Goal: Task Accomplishment & Management: Use online tool/utility

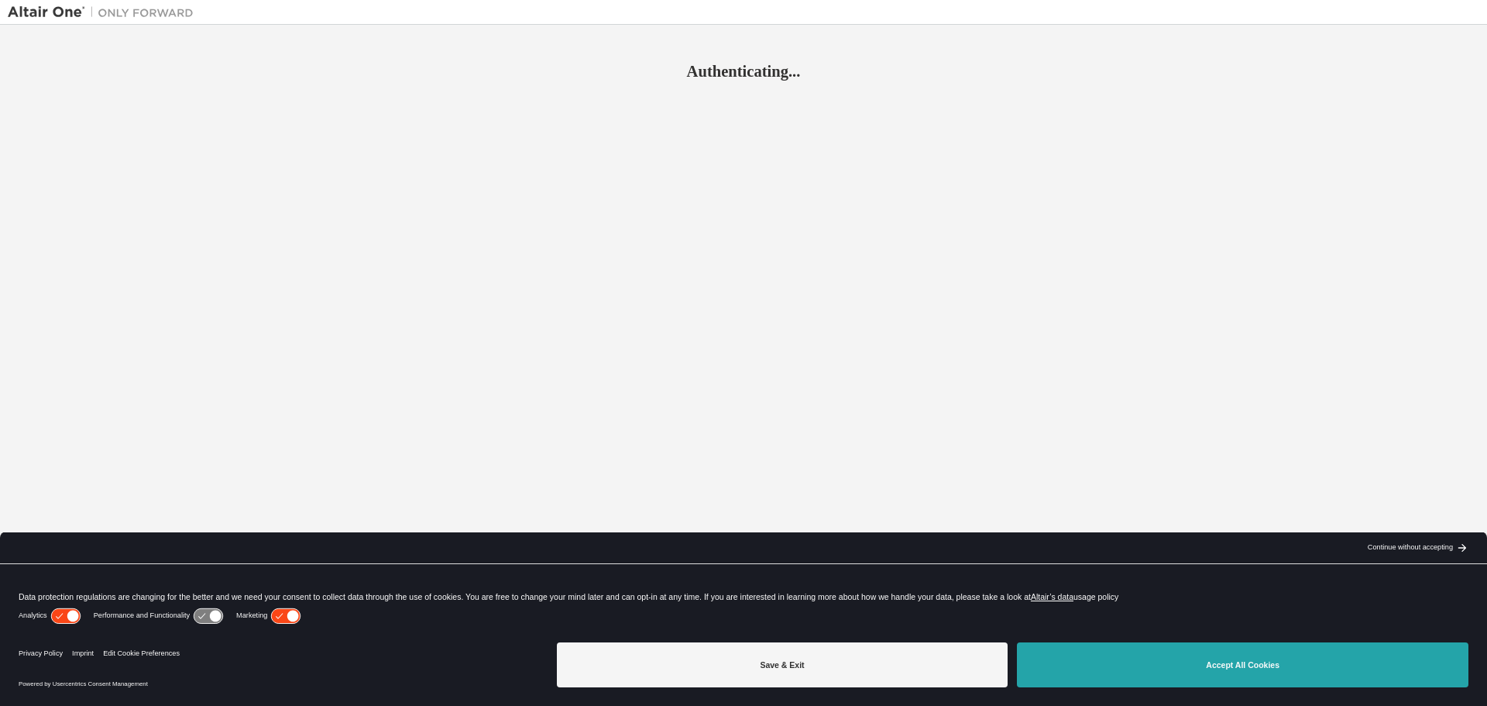
click at [1176, 664] on button "Accept All Cookies" at bounding box center [1243, 664] width 452 height 45
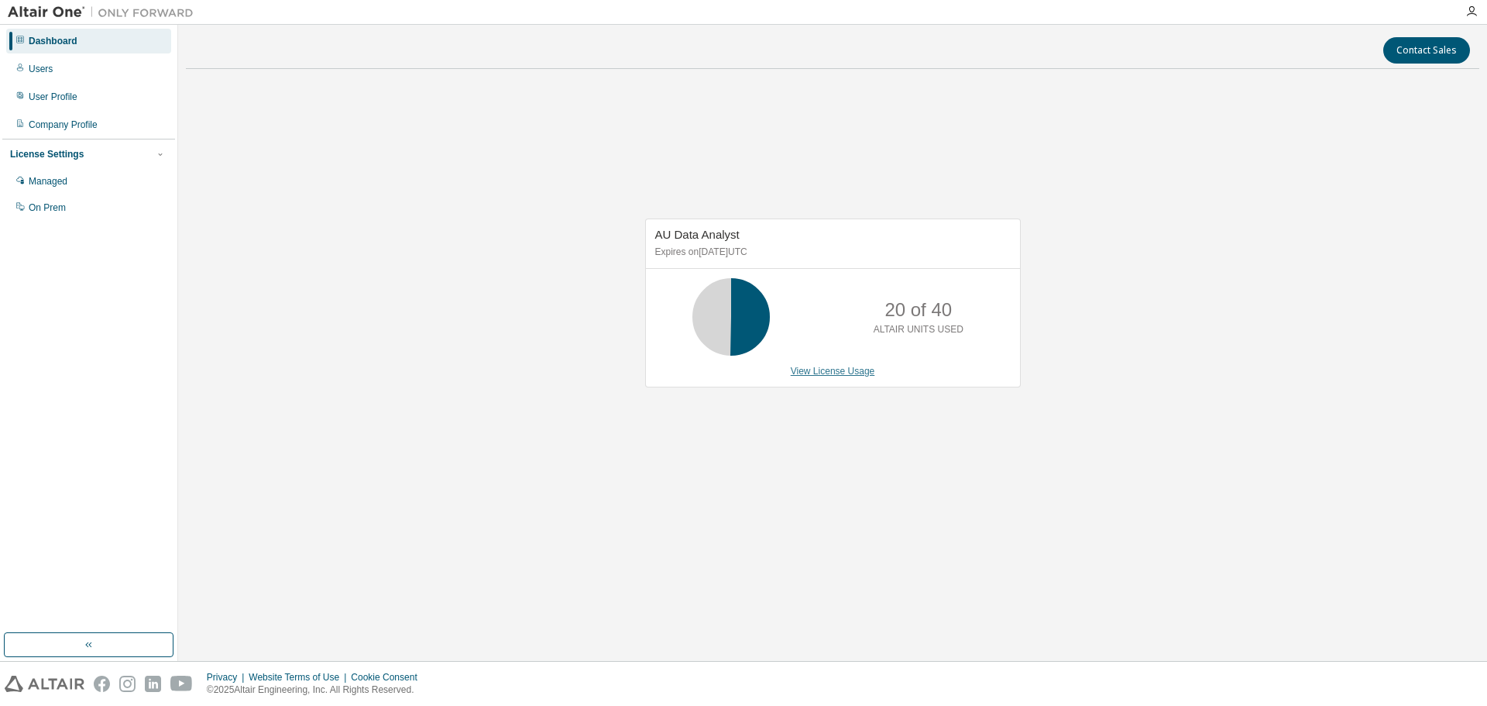
click at [830, 372] on link "View License Usage" at bounding box center [833, 371] width 84 height 11
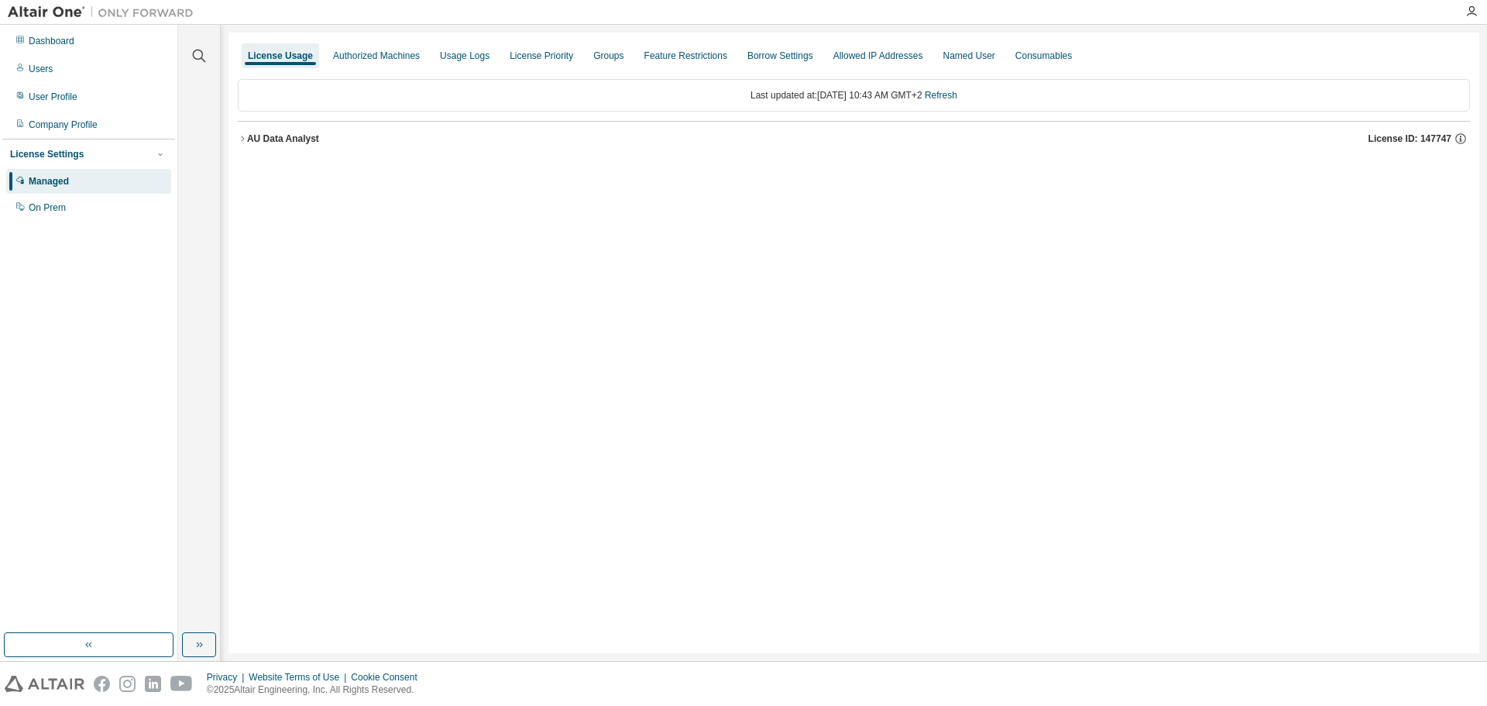
click at [245, 136] on icon "button" at bounding box center [242, 138] width 9 height 9
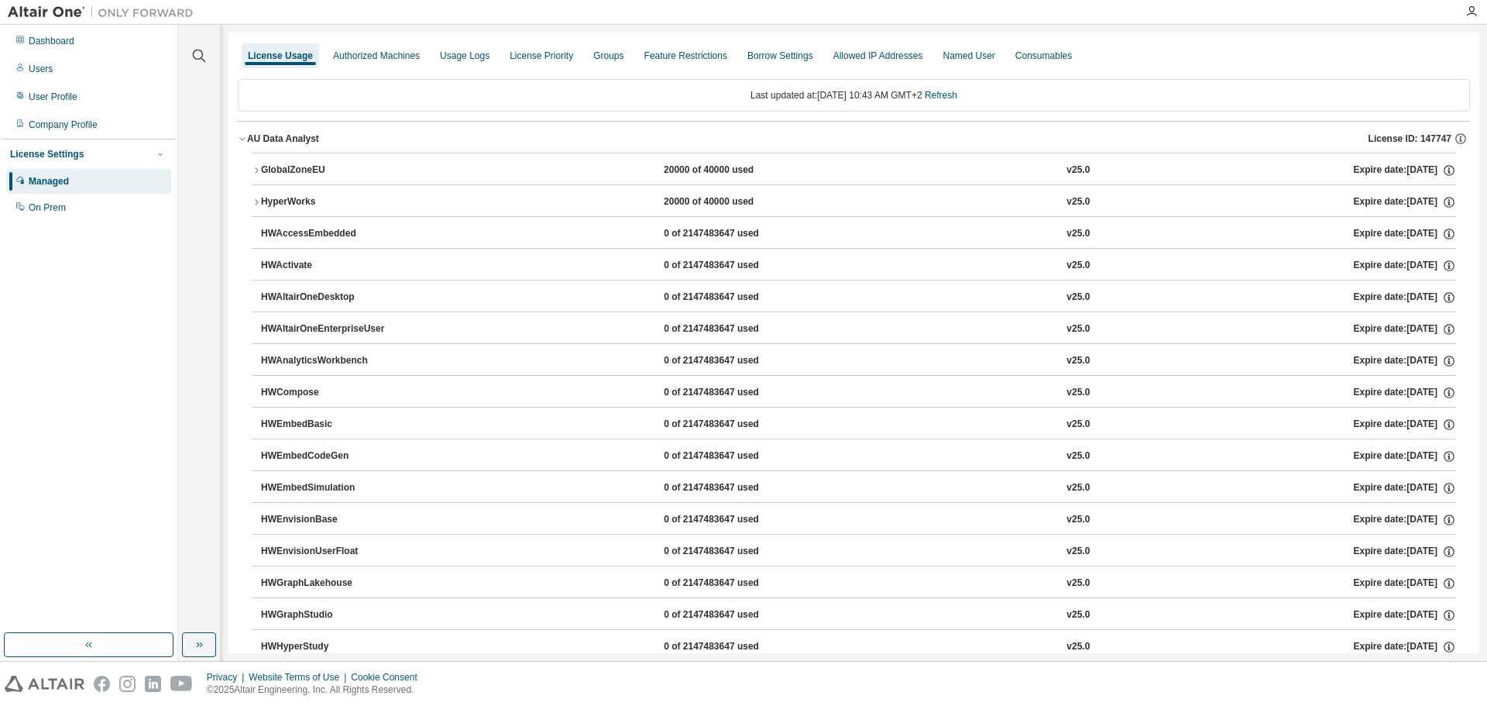
click at [245, 136] on icon "button" at bounding box center [242, 138] width 9 height 9
